Goal: Task Accomplishment & Management: Manage account settings

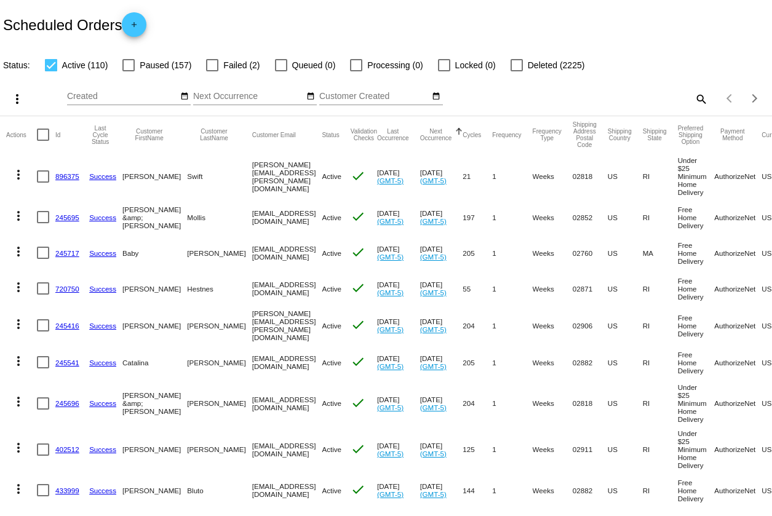
click at [700, 100] on mat-icon "search" at bounding box center [700, 98] width 15 height 19
click at [629, 93] on input "Search" at bounding box center [611, 97] width 192 height 10
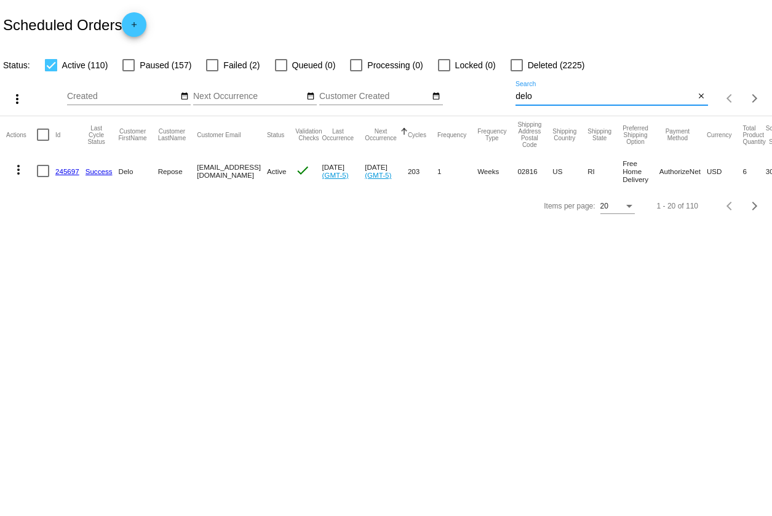
type input "delo"
click at [68, 171] on link "245697" at bounding box center [67, 171] width 24 height 8
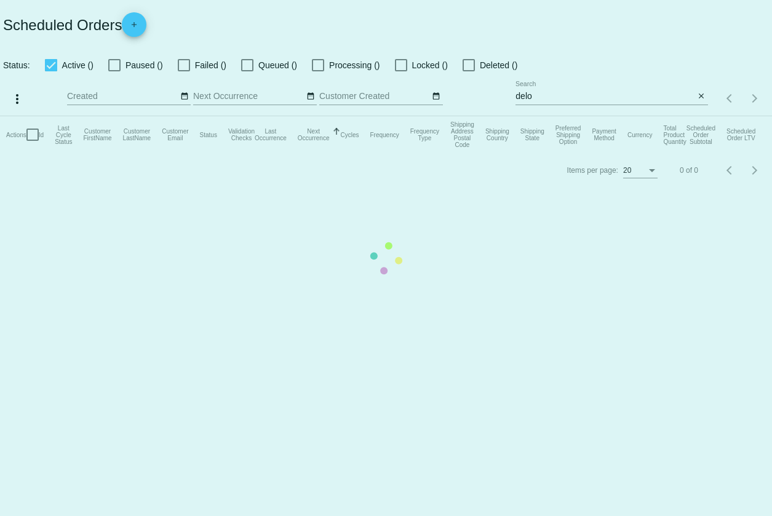
click at [574, 116] on mat-table "Actions Id Last Cycle Status Customer FirstName Customer LastName Customer Emai…" at bounding box center [386, 134] width 772 height 37
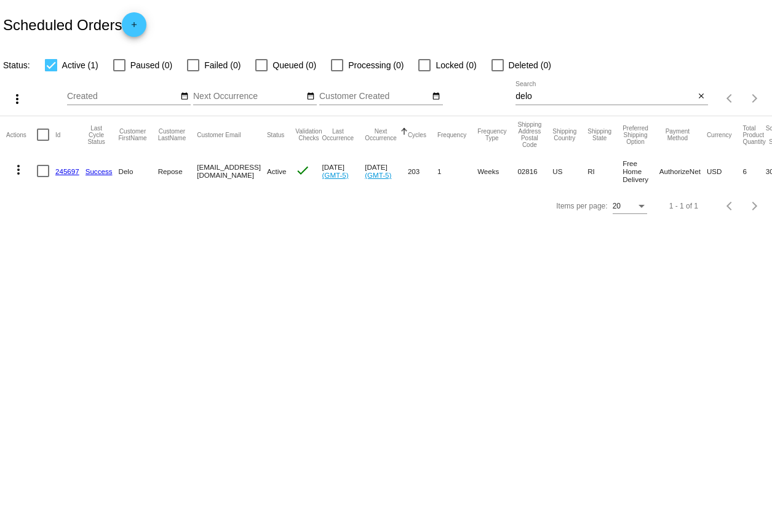
click at [531, 95] on input "delo" at bounding box center [605, 97] width 180 height 10
type input "d"
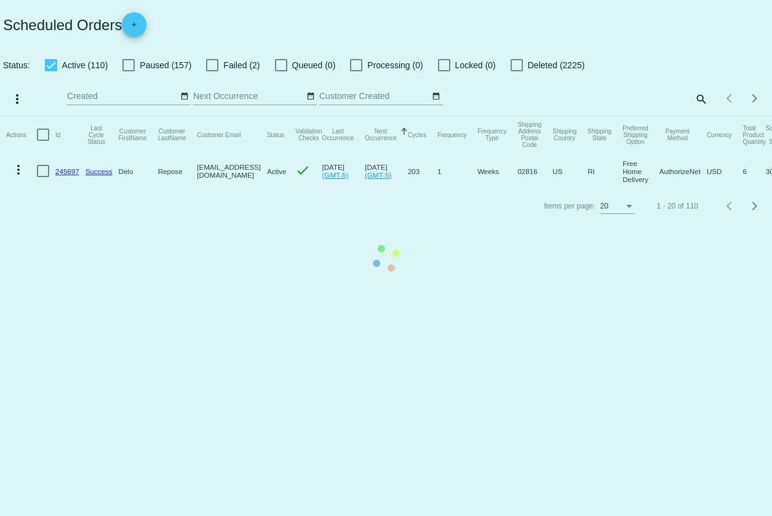
click at [696, 116] on mat-table "Actions Id Last Cycle Status Customer FirstName Customer LastName Customer Emai…" at bounding box center [386, 152] width 772 height 73
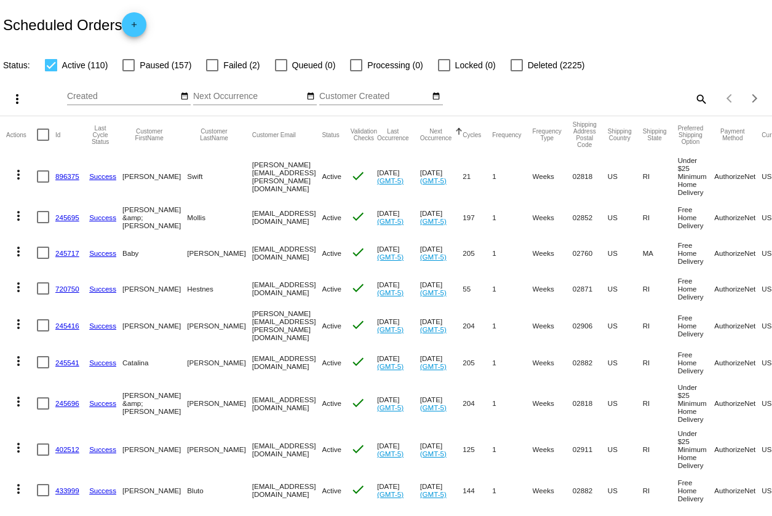
click at [696, 98] on mat-icon "search" at bounding box center [700, 98] width 15 height 19
click at [657, 92] on input "Search" at bounding box center [611, 97] width 192 height 10
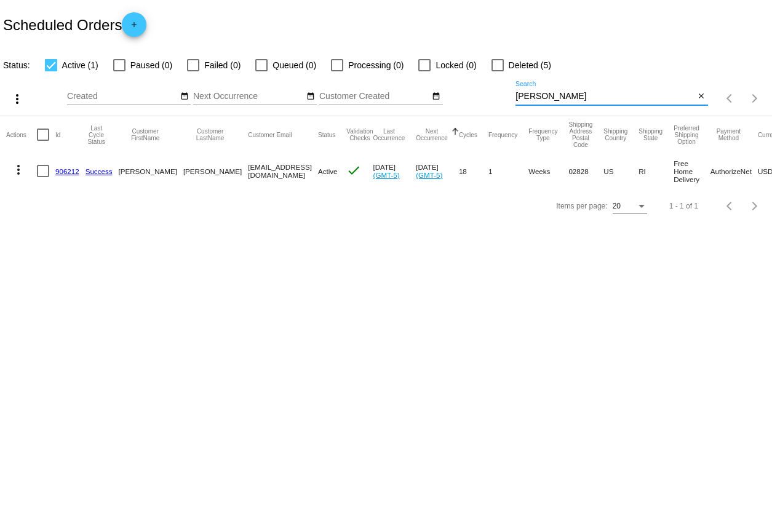
type input "dilena"
click at [72, 165] on mat-cell "906212" at bounding box center [70, 171] width 30 height 36
click at [71, 169] on link "906212" at bounding box center [67, 171] width 24 height 8
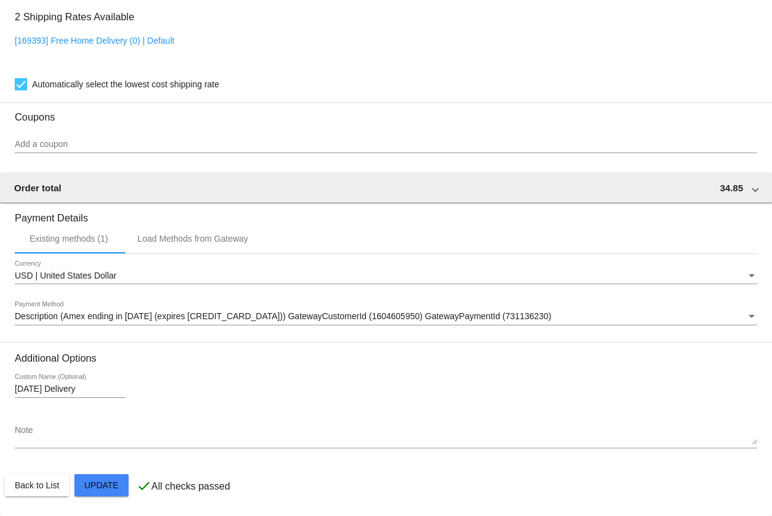
scroll to position [976, 0]
click at [58, 435] on textarea "Note" at bounding box center [386, 436] width 742 height 20
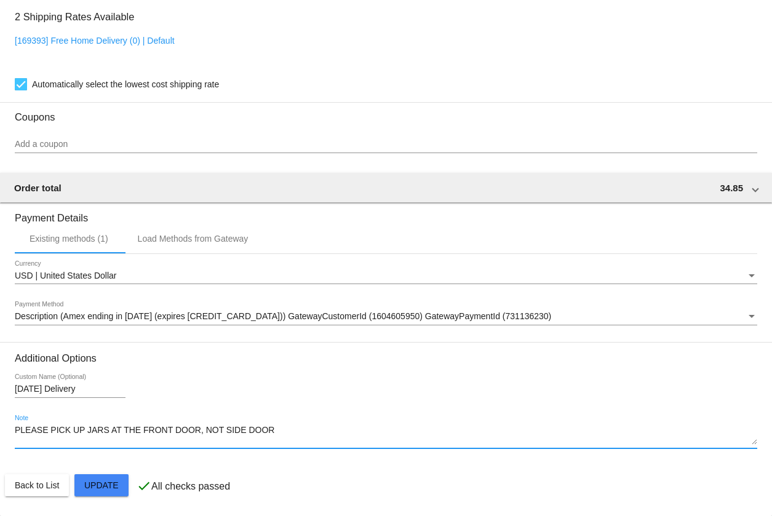
click at [108, 432] on textarea "PLEASE PICK UP JARS AT THE FRONT DOOR, NOT SIDE DOOR" at bounding box center [386, 436] width 742 height 20
click at [405, 430] on textarea "PLEASE PICK UP JARS AND PLACE JUICE IN BAG AT THE FRONT DOOR, NOT SIDE DOOR" at bounding box center [386, 436] width 742 height 20
click at [309, 427] on textarea "PLEASE PICK UP JARS AND PLACE JUICE IN BAG AT THE FRONT DOOR, NOT SIDE DOOR" at bounding box center [386, 436] width 742 height 20
click at [365, 427] on textarea "PLEASE PICK UP JARS AND PLACE JUICE IN BAG AT THE FRONT DOOR, DO NOT NOT SIDE D…" at bounding box center [386, 436] width 742 height 20
type textarea "PLEASE PICK UP JARS AND PLACE JUICE IN BAG AT THE FRONT DOOR, DO NOT DELIVER TO…"
